Goal: Navigation & Orientation: Find specific page/section

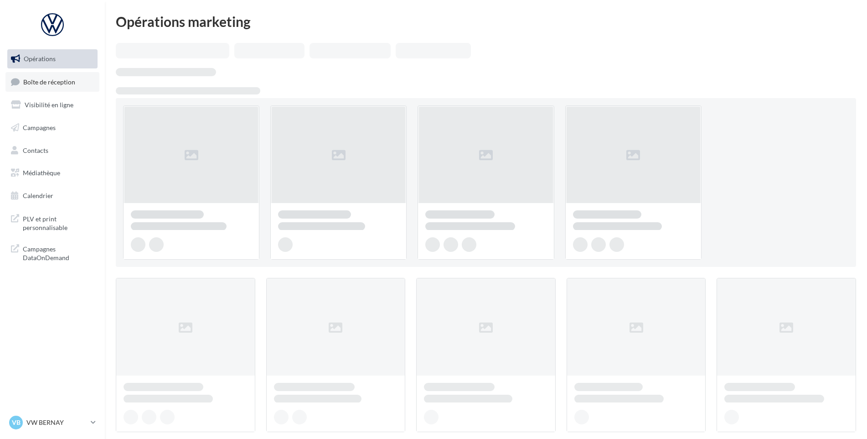
click at [74, 84] on span "Boîte de réception" at bounding box center [49, 82] width 52 height 8
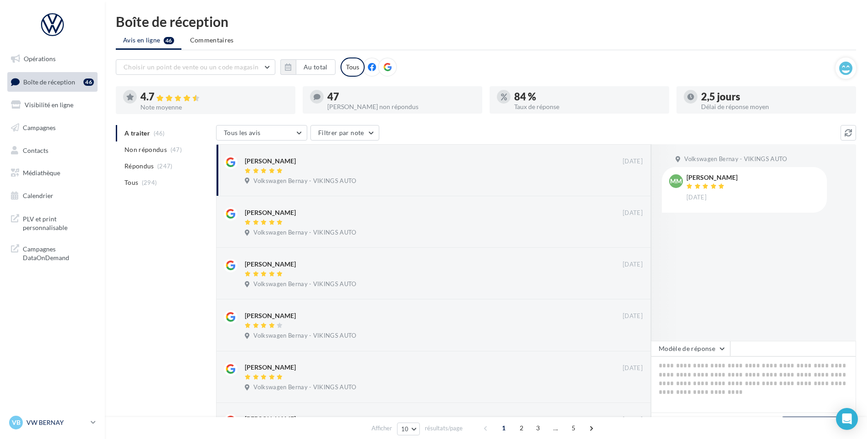
click at [59, 424] on p "VW BERNAY" at bounding box center [56, 422] width 61 height 9
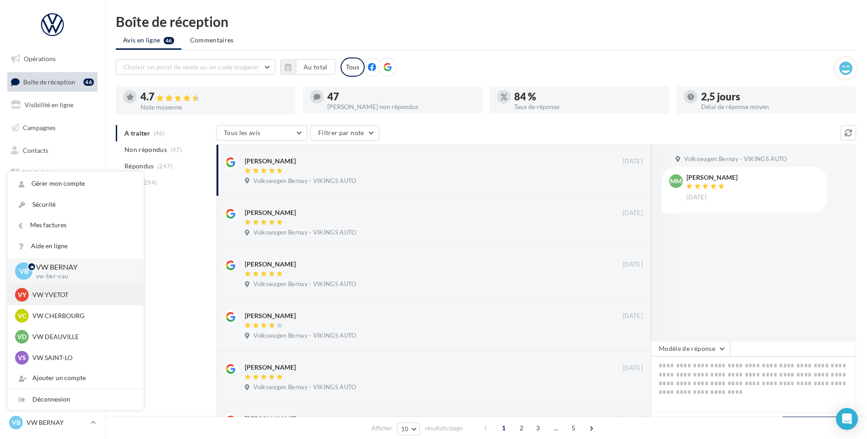
click at [63, 299] on p "VW YVETOT" at bounding box center [82, 294] width 100 height 9
